Goal: Contribute content

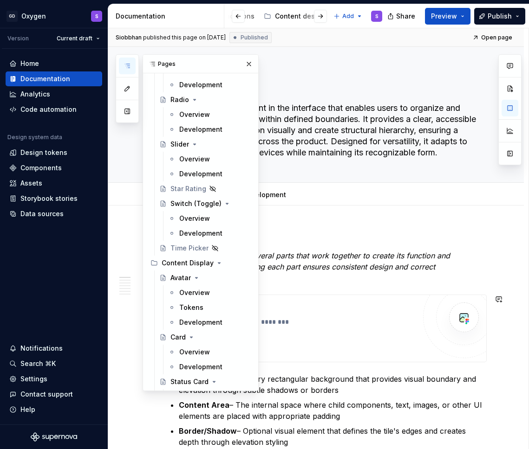
scroll to position [571, 0]
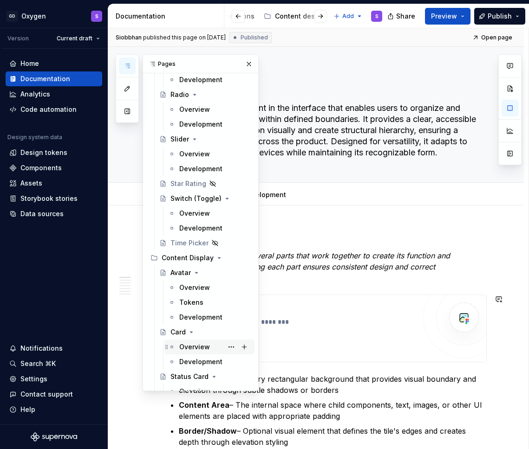
click at [200, 346] on div "Overview" at bounding box center [194, 347] width 31 height 9
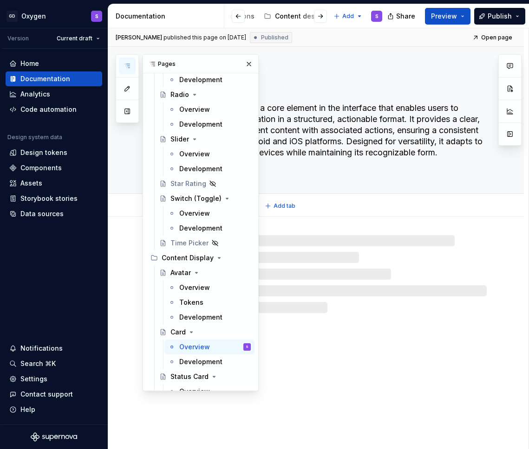
click at [322, 137] on textarea "The Card component is a core element in the interface that enables users to dis…" at bounding box center [325, 136] width 319 height 71
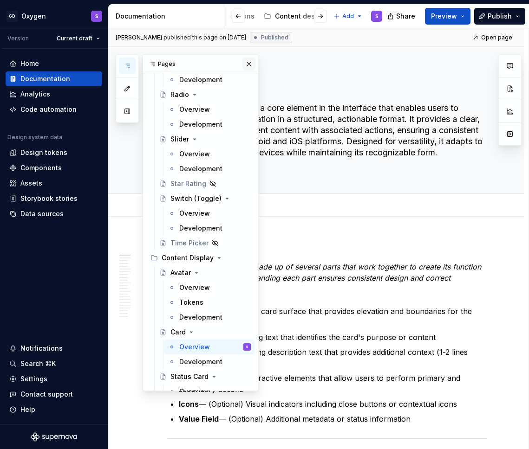
click at [249, 65] on button "button" at bounding box center [248, 64] width 13 height 13
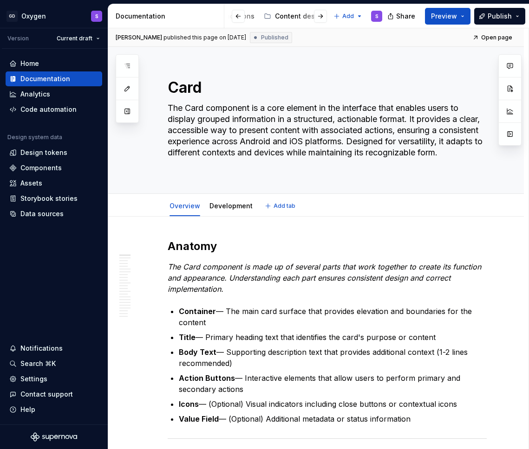
type textarea "*"
click at [224, 310] on p "Container — The main card surface that provides elevation and boundaries for th…" at bounding box center [333, 317] width 308 height 22
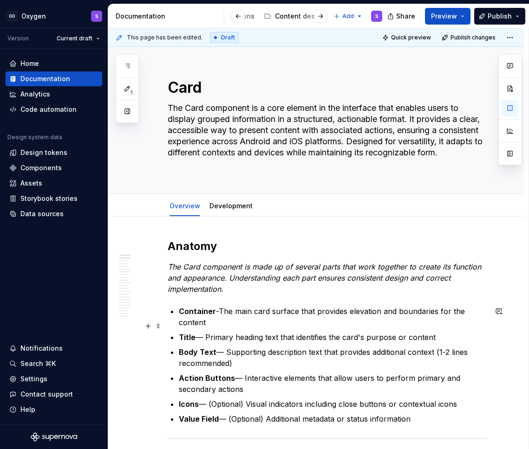
click at [207, 332] on p "Title — Primary heading text that identifies the card's purpose or content" at bounding box center [333, 337] width 308 height 11
click at [227, 347] on p "Body Text — Supporting description text that provides additional context (1-2 l…" at bounding box center [333, 358] width 308 height 22
click at [244, 373] on p "Action Buttons — Interactive elements that allow users to perform primary and s…" at bounding box center [333, 384] width 308 height 22
click at [210, 399] on p "Icons — (Optional) Visual indicators including close buttons or contextual icons" at bounding box center [333, 404] width 308 height 11
click at [229, 414] on p "Value Field — (Optional) Additional metadata or status information" at bounding box center [333, 419] width 308 height 11
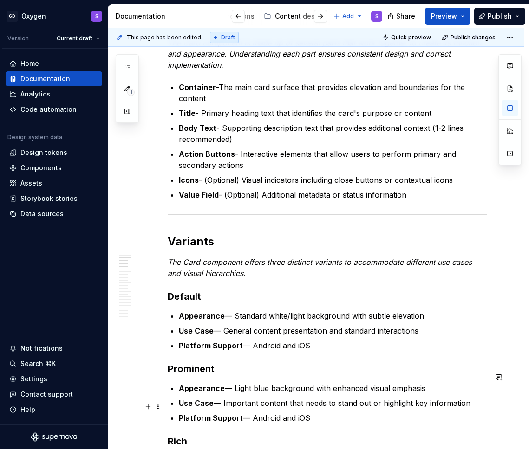
scroll to position [244, 0]
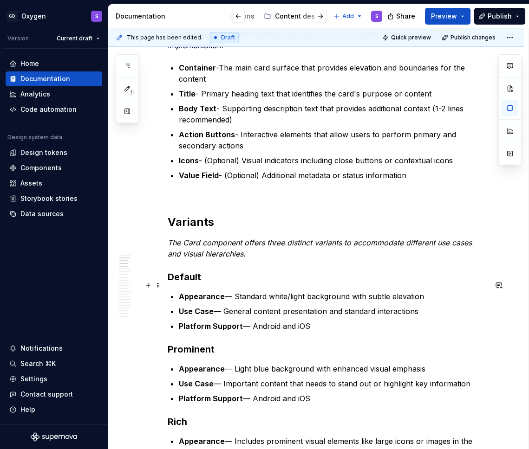
click at [235, 291] on p "Appearance — Standard white/light background with subtle elevation" at bounding box center [333, 296] width 308 height 11
click at [225, 306] on p "Use Case — General content presentation and standard interactions" at bounding box center [333, 311] width 308 height 11
click at [252, 321] on p "Platform Support — Android and iOS" at bounding box center [333, 326] width 308 height 11
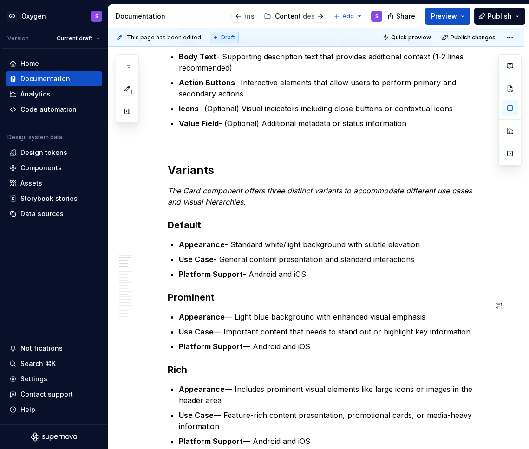
scroll to position [306, 0]
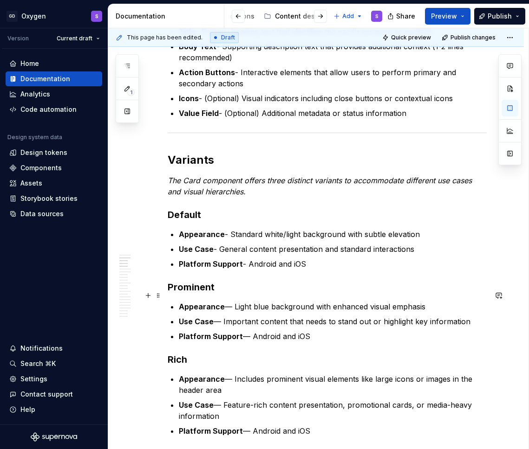
click at [233, 301] on p "Appearance — Light blue background with enhanced visual emphasis" at bounding box center [333, 306] width 308 height 11
click at [224, 316] on p "Use Case — Important content that needs to stand out or highlight key informati…" at bounding box center [333, 321] width 308 height 11
click at [253, 331] on p "Platform Support — Android and iOS" at bounding box center [333, 336] width 308 height 11
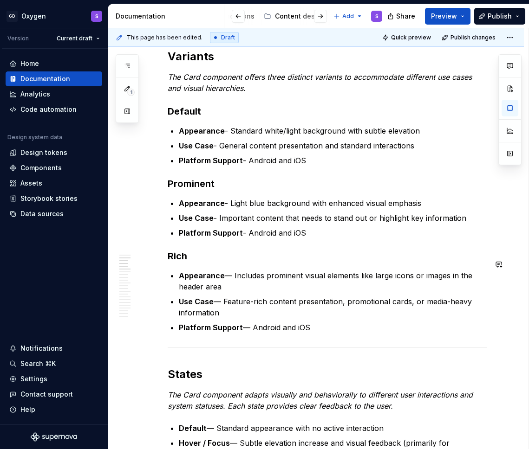
scroll to position [413, 0]
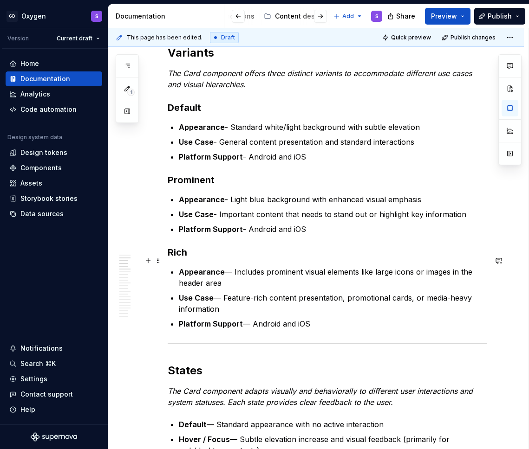
click at [235, 266] on p "Appearance — Includes prominent visual elements like large icons or images in t…" at bounding box center [333, 277] width 308 height 22
click at [224, 292] on p "Use Case — Feature-rich content presentation, promotional cards, or media-heavy…" at bounding box center [333, 303] width 308 height 22
click at [250, 318] on p "Platform Support — Android and iOS" at bounding box center [333, 323] width 308 height 11
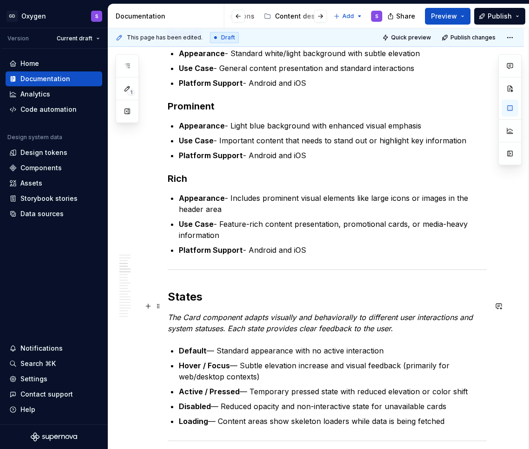
scroll to position [498, 0]
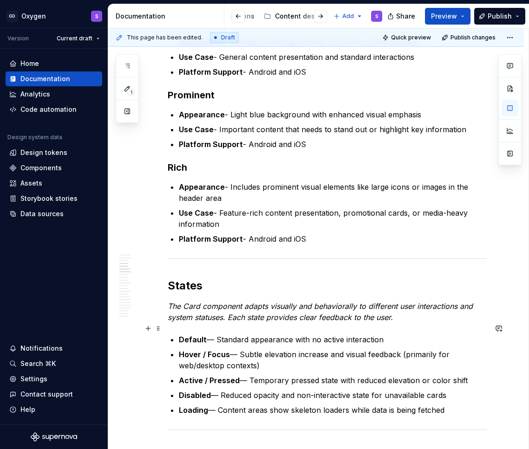
click at [216, 334] on p "Default — Standard appearance with no active interaction" at bounding box center [333, 339] width 308 height 11
click at [240, 349] on p "Hover / Focus — Subtle elevation increase and visual feedback (primarily for we…" at bounding box center [333, 360] width 308 height 22
click at [249, 375] on p "Active / Pressed — Temporary pressed state with reduced elevation or color shift" at bounding box center [333, 380] width 308 height 11
click at [220, 390] on p "Disabled — Reduced opacity and non-interactive state for unavailable cards" at bounding box center [333, 395] width 308 height 11
click at [220, 405] on p "Loading — Content areas show skeleton loaders while data is being fetched" at bounding box center [333, 410] width 308 height 11
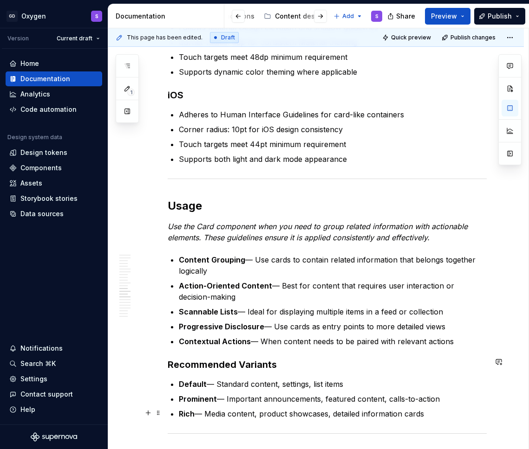
scroll to position [1301, 0]
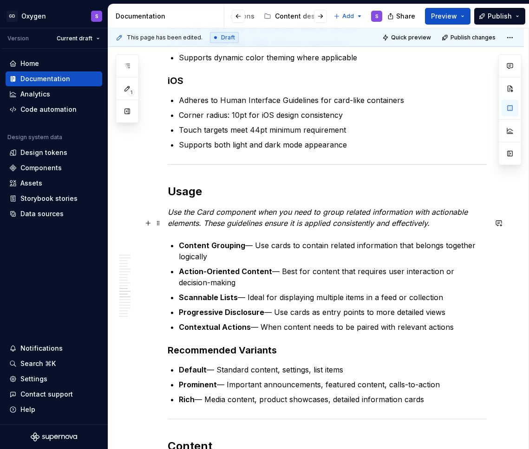
click at [255, 240] on p "Content Grouping — Use cards to contain related information that belongs togeth…" at bounding box center [333, 251] width 308 height 22
click at [280, 266] on p "Action-Oriented Content — Best for content that requires user interaction or de…" at bounding box center [333, 277] width 308 height 22
click at [247, 292] on p "Scannable Lists — Ideal for displaying multiple items in a feed or collection" at bounding box center [333, 297] width 308 height 11
click at [273, 307] on p "Progressive Disclosure — Use cards as entry points to more detailed views" at bounding box center [333, 312] width 308 height 11
click at [259, 322] on p "Contextual Actions — When content needs to be paired with relevant actions" at bounding box center [333, 327] width 308 height 11
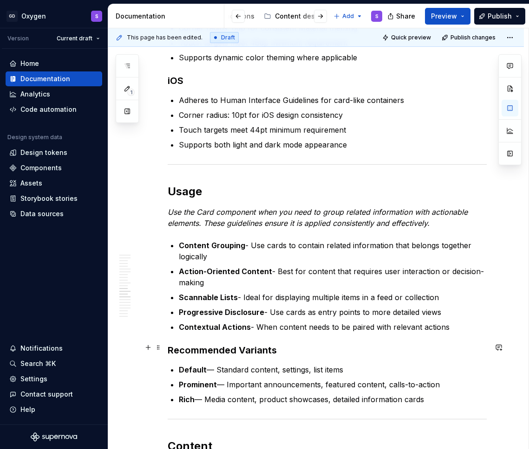
click at [216, 364] on p "Default — Standard content, settings, list items" at bounding box center [333, 369] width 308 height 11
click at [227, 379] on p "Prominent — Important announcements, featured content, calls-to-action" at bounding box center [333, 384] width 308 height 11
click at [207, 394] on p "Rich — Media content, product showcases, detailed information cards" at bounding box center [333, 399] width 308 height 11
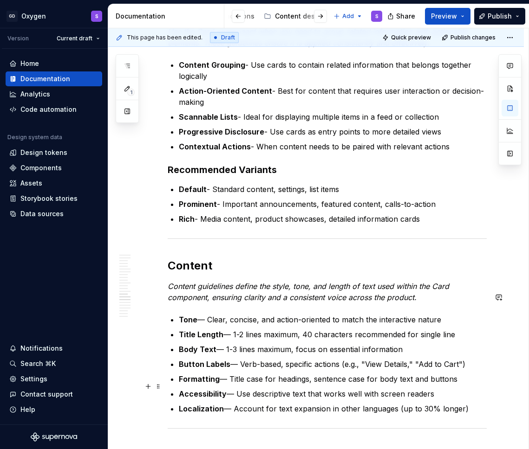
scroll to position [1493, 0]
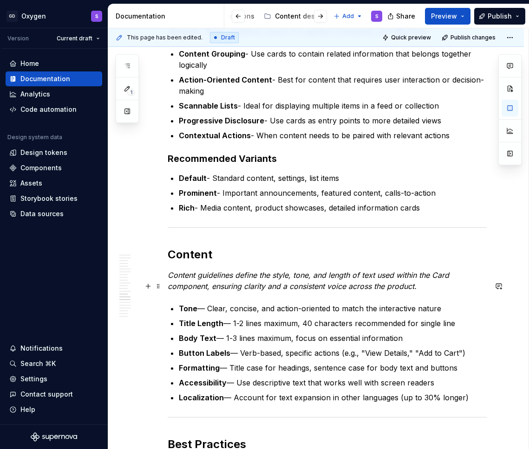
click at [208, 303] on p "Tone — Clear, concise, and action-oriented to match the interactive nature" at bounding box center [333, 308] width 308 height 11
click at [233, 318] on p "Title Length — 1-2 lines maximum, 40 characters recommended for single line" at bounding box center [333, 323] width 308 height 11
click at [225, 333] on p "Body Text — 1-3 lines maximum, focus on essential information" at bounding box center [333, 338] width 308 height 11
click at [241, 348] on p "Button Labels — Verb-based, specific actions (e.g., "View Details," "Add to Car…" at bounding box center [333, 353] width 308 height 11
click at [229, 363] on p "Formatting — Title case for headings, sentence case for body text and buttons" at bounding box center [333, 368] width 308 height 11
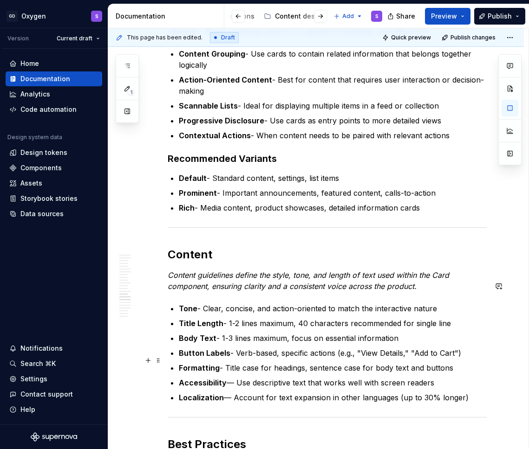
click at [237, 377] on p "Accessibility — Use descriptive text that works well with screen readers" at bounding box center [333, 382] width 308 height 11
click at [233, 392] on p "Localization — Account for text expansion in other languages (up to 30% longer)" at bounding box center [333, 397] width 308 height 11
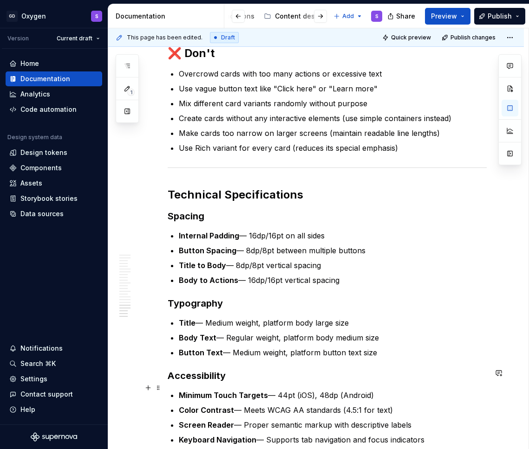
scroll to position [2183, 0]
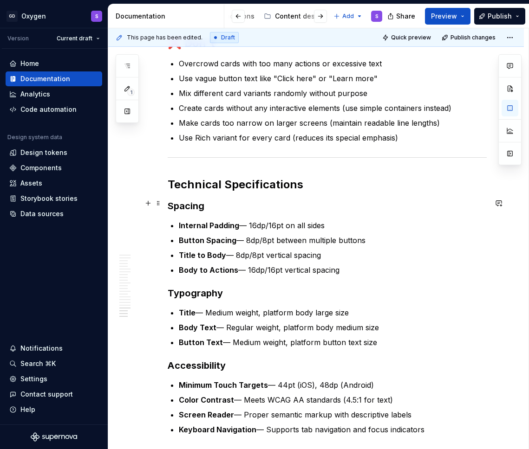
click at [248, 220] on p "Internal Padding — 16dp/16pt on all sides" at bounding box center [333, 225] width 308 height 11
click at [247, 235] on p "Button Spacing — 8dp/8pt between multiple buttons" at bounding box center [333, 240] width 308 height 11
click at [236, 250] on p "Title to Body — 8dp/8pt vertical spacing" at bounding box center [333, 255] width 308 height 11
click at [247, 265] on p "Body to Actions — 16dp/16pt vertical spacing" at bounding box center [333, 270] width 308 height 11
click at [205, 307] on p "Title — Medium weight, platform body large size" at bounding box center [333, 312] width 308 height 11
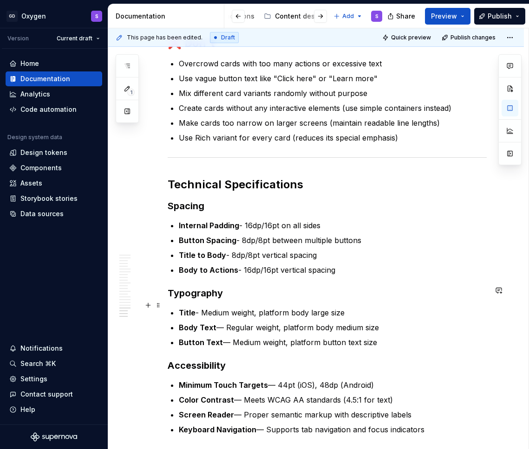
click at [226, 322] on p "Body Text — Regular weight, platform body medium size" at bounding box center [333, 327] width 308 height 11
click at [232, 337] on p "Button Text — Medium weight, platform button text size" at bounding box center [333, 342] width 308 height 11
click at [277, 380] on p "Minimum Touch Targets — 44pt (iOS), 48dp (Android)" at bounding box center [333, 385] width 308 height 11
click at [242, 395] on p "Color Contrast — Meets WCAG AA standards (4.5:1 for text)" at bounding box center [333, 400] width 308 height 11
click at [243, 409] on p "Screen Reader — Proper semantic markup with descriptive labels" at bounding box center [333, 414] width 308 height 11
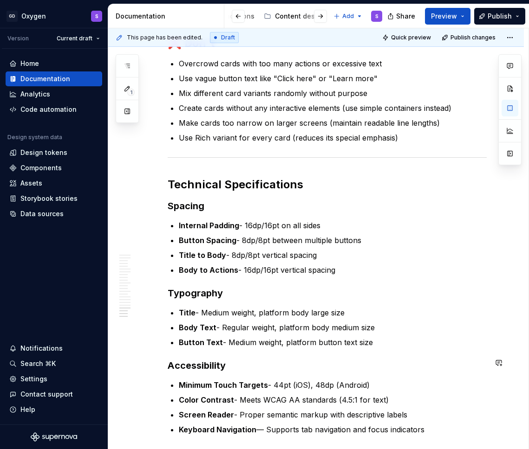
scroll to position [2240, 0]
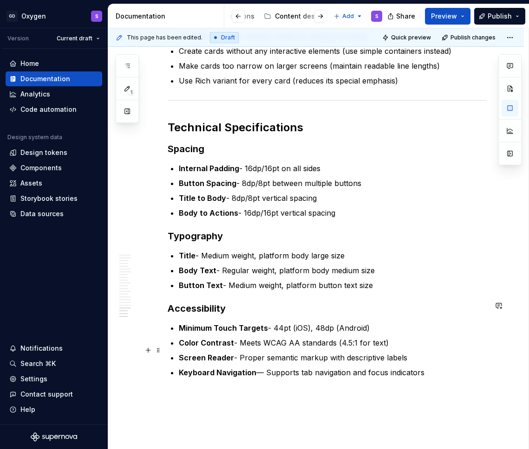
click at [266, 367] on p "Keyboard Navigation — Supports tab navigation and focus indicators" at bounding box center [333, 372] width 308 height 11
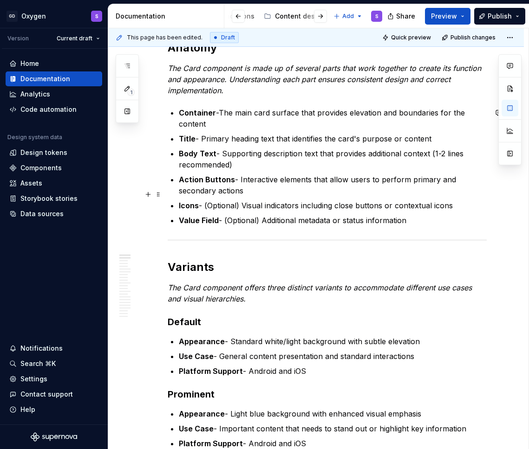
scroll to position [0, 0]
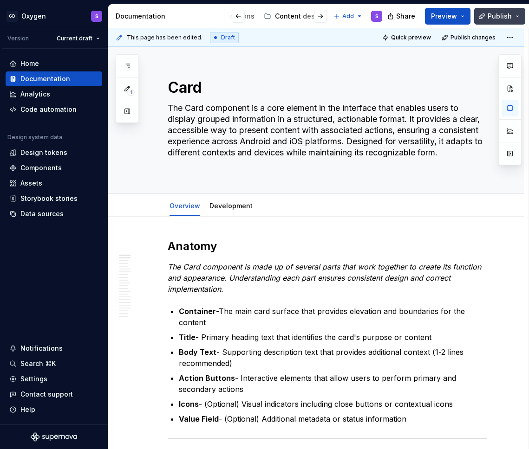
click at [498, 20] on span "Publish" at bounding box center [499, 16] width 24 height 9
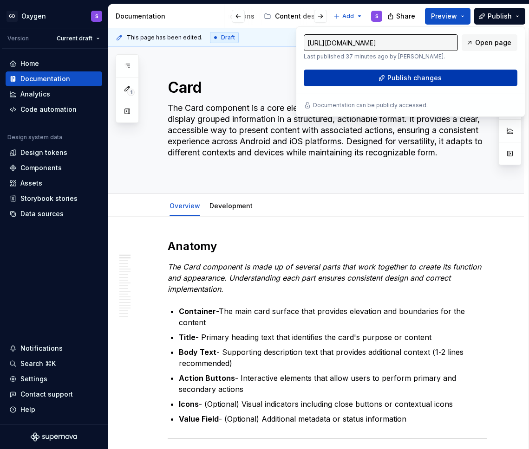
click at [415, 80] on span "Publish changes" at bounding box center [414, 77] width 54 height 9
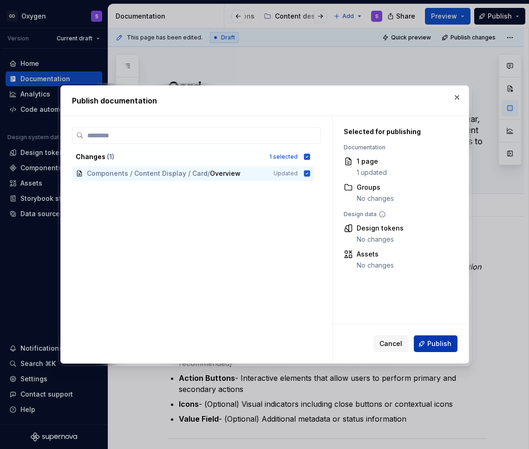
click at [442, 344] on span "Publish" at bounding box center [439, 343] width 24 height 9
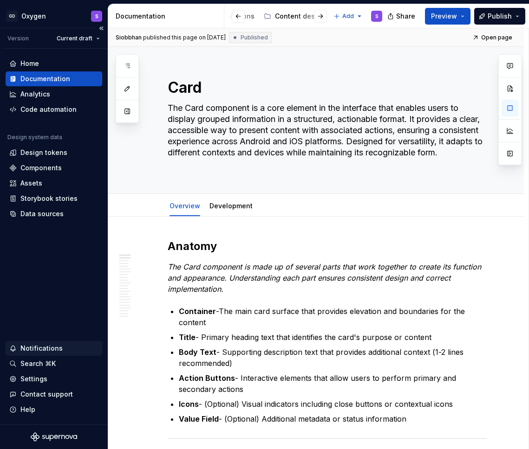
type textarea "*"
